Goal: Task Accomplishment & Management: Manage account settings

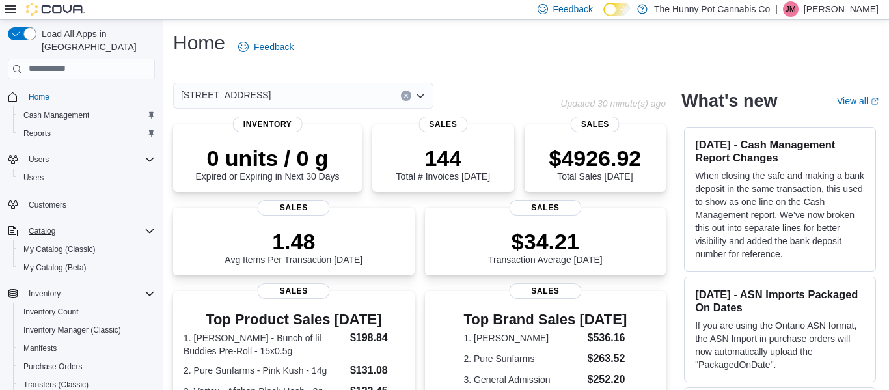
scroll to position [150, 0]
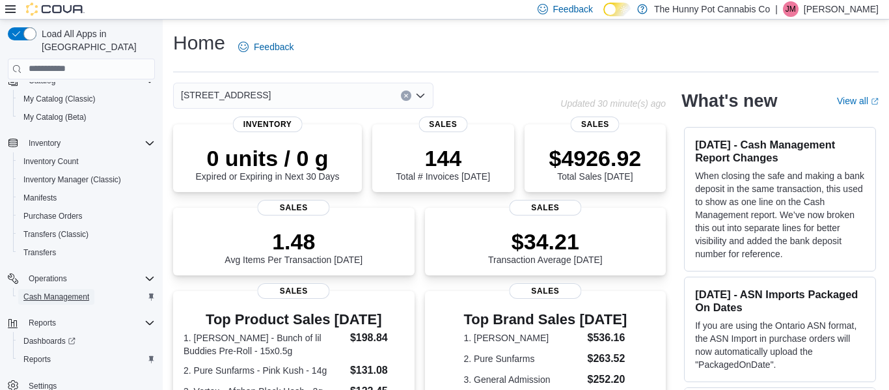
click at [81, 292] on span "Cash Management" at bounding box center [56, 297] width 66 height 10
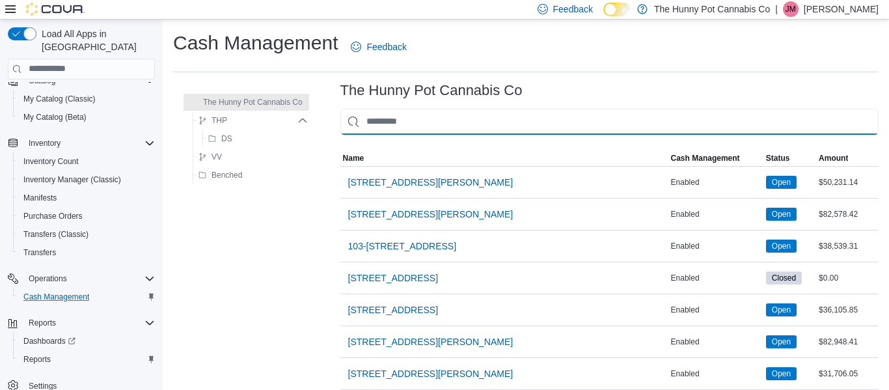
click at [438, 124] on input "This is a search bar. As you type, the results lower in the page will automatic…" at bounding box center [610, 122] width 538 height 26
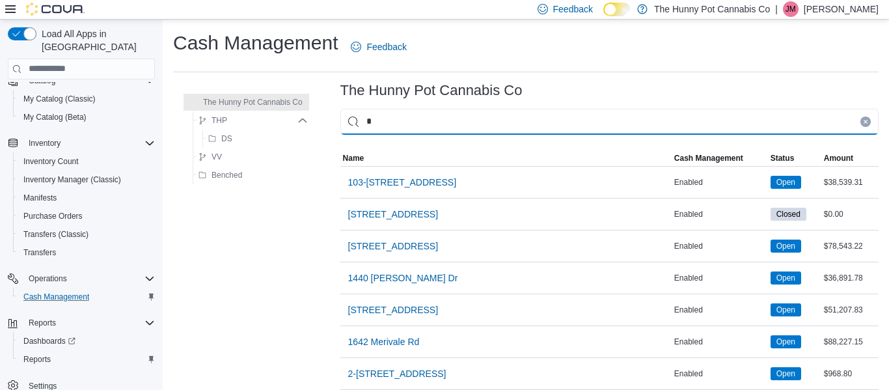
type input "**"
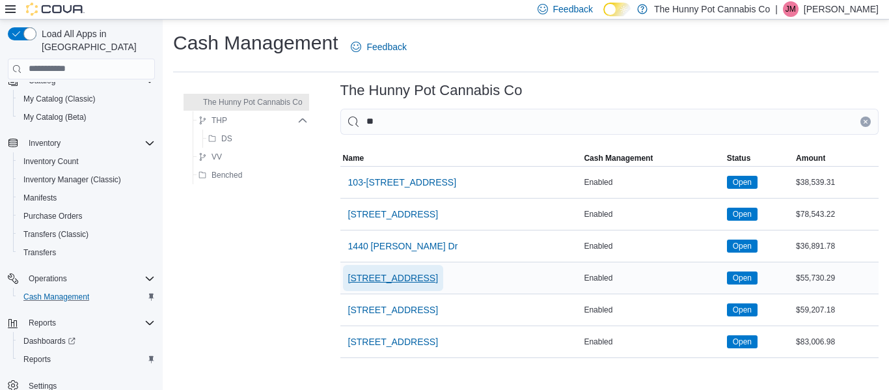
click at [395, 280] on span "[STREET_ADDRESS]" at bounding box center [393, 278] width 90 height 13
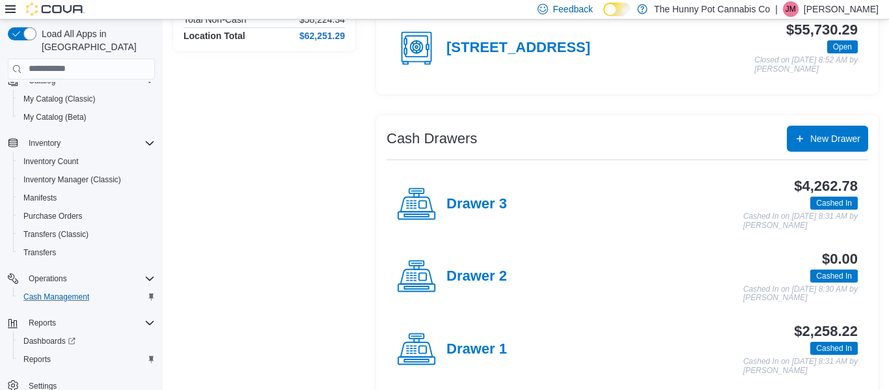
scroll to position [175, 0]
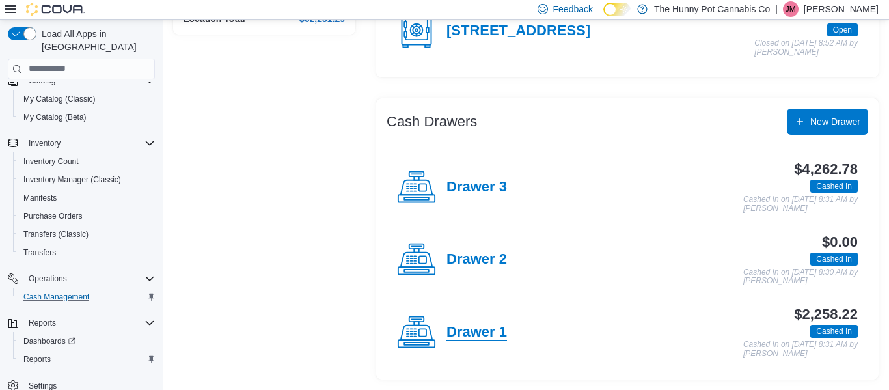
click at [480, 329] on h4 "Drawer 1" at bounding box center [477, 332] width 61 height 17
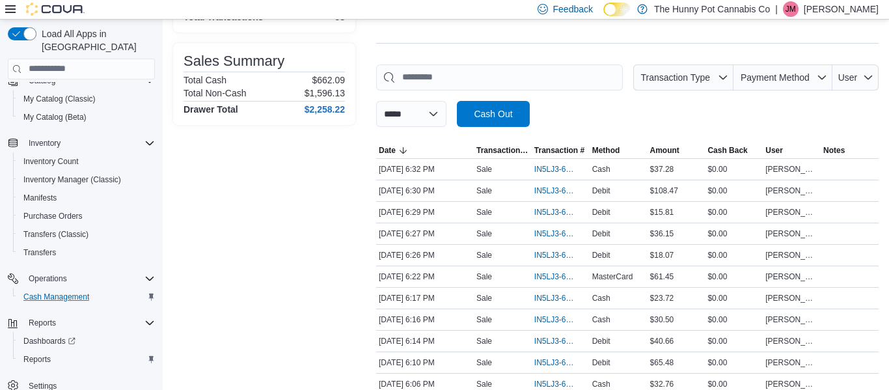
scroll to position [156, 0]
click at [546, 216] on span "IN5LJ3-6151324" at bounding box center [555, 211] width 40 height 10
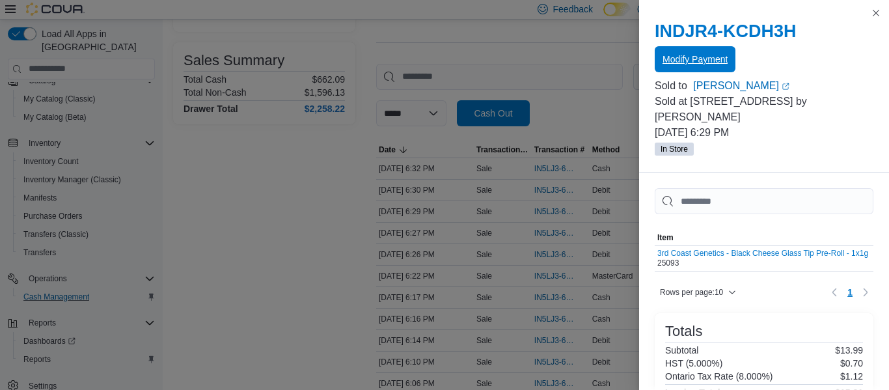
click at [708, 64] on span "Modify Payment" at bounding box center [695, 59] width 65 height 13
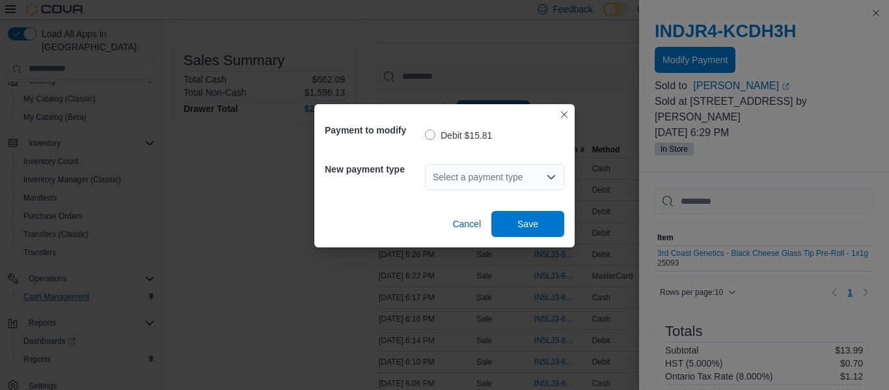
click at [538, 176] on div "Select a payment type" at bounding box center [494, 177] width 139 height 26
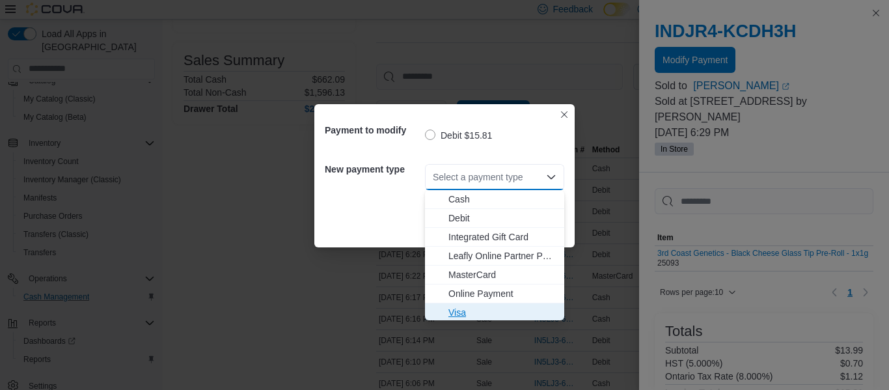
click at [472, 313] on span "Visa" at bounding box center [503, 312] width 108 height 13
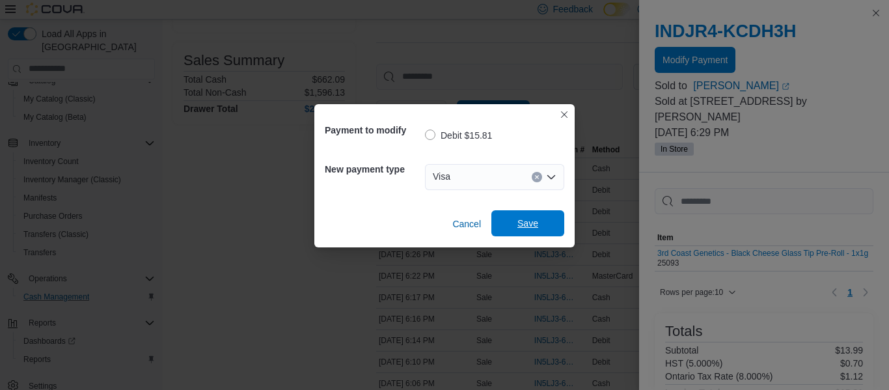
click at [532, 217] on span "Save" at bounding box center [528, 223] width 21 height 13
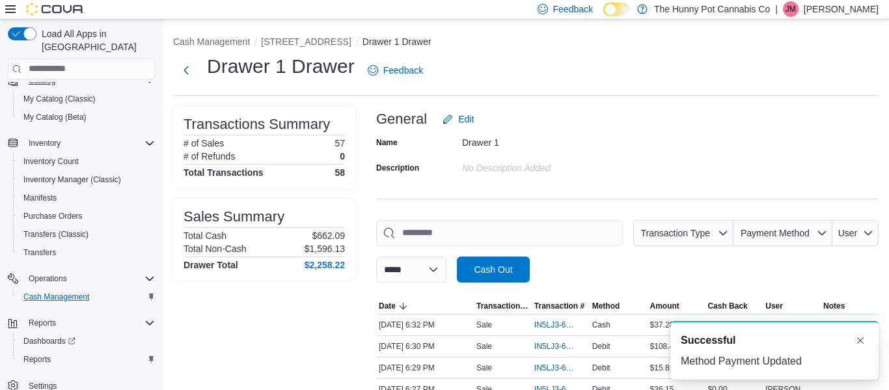
scroll to position [0, 0]
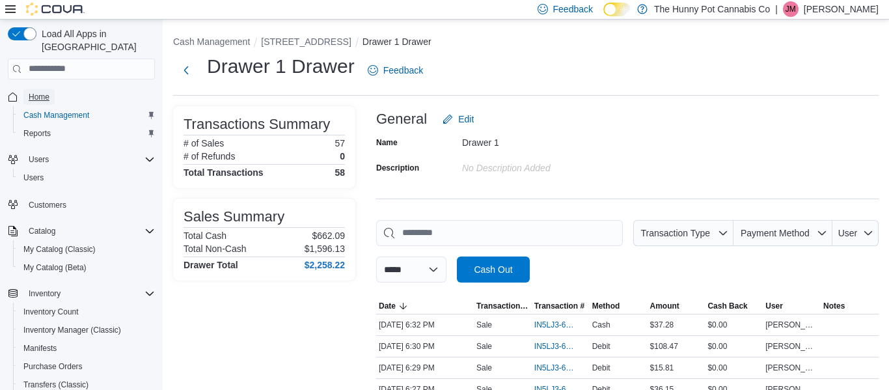
click at [46, 92] on span "Home" at bounding box center [39, 97] width 21 height 10
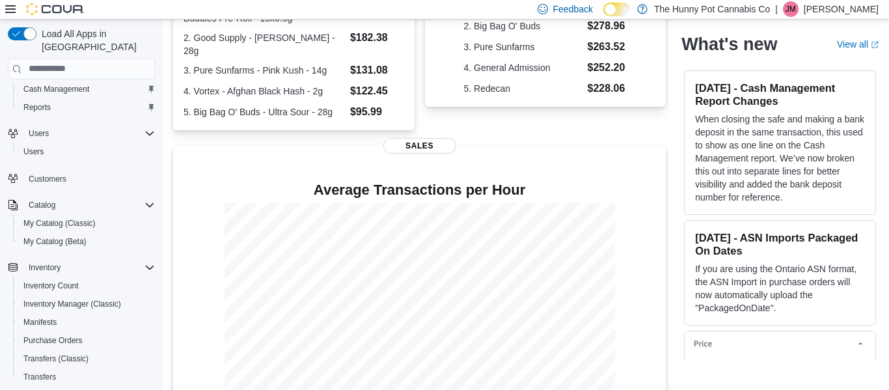
scroll to position [336, 0]
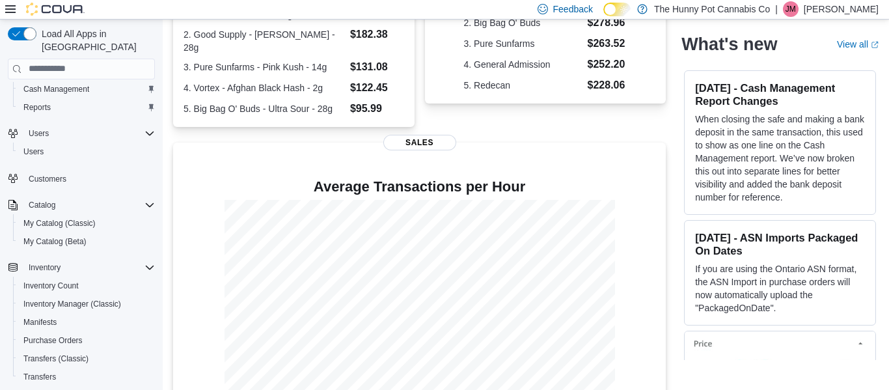
click at [835, 14] on p "[PERSON_NAME]" at bounding box center [841, 9] width 75 height 16
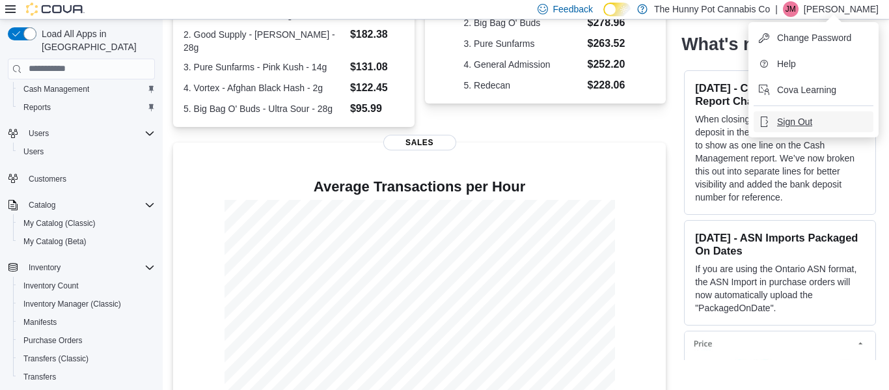
click at [798, 129] on button "Sign Out" at bounding box center [814, 121] width 120 height 21
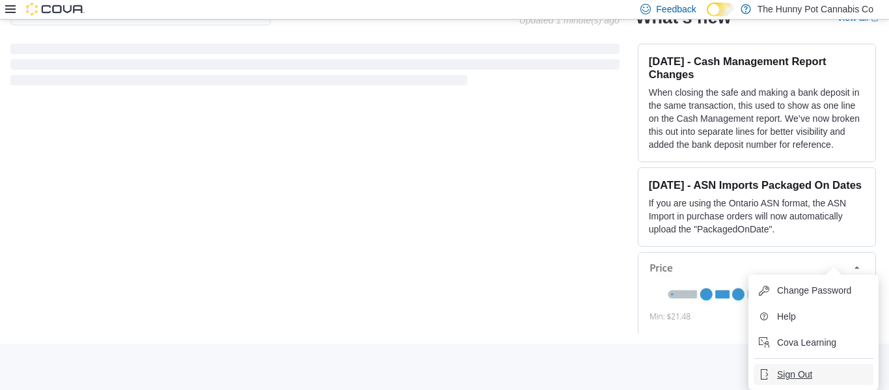
scroll to position [83, 0]
